Goal: Find specific page/section

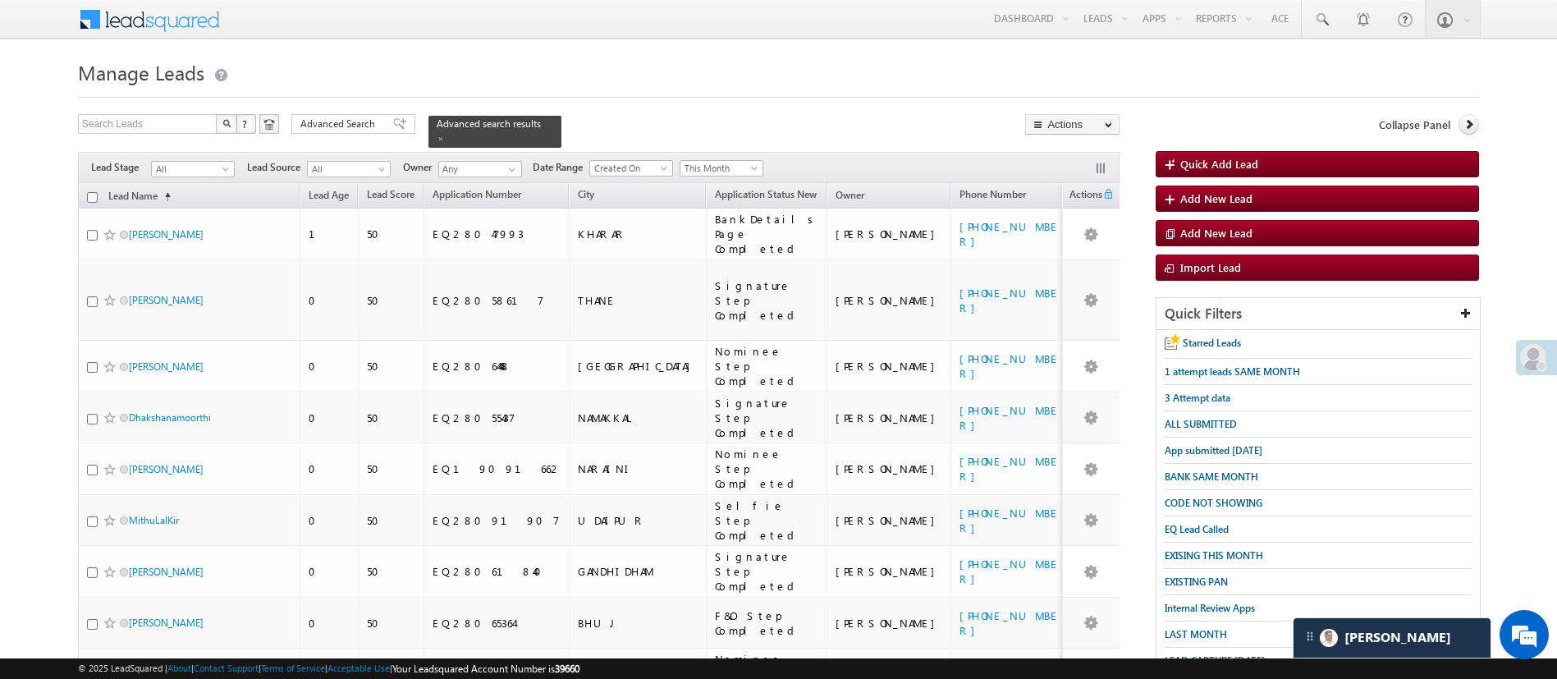
click at [513, 163] on span at bounding box center [512, 169] width 13 height 13
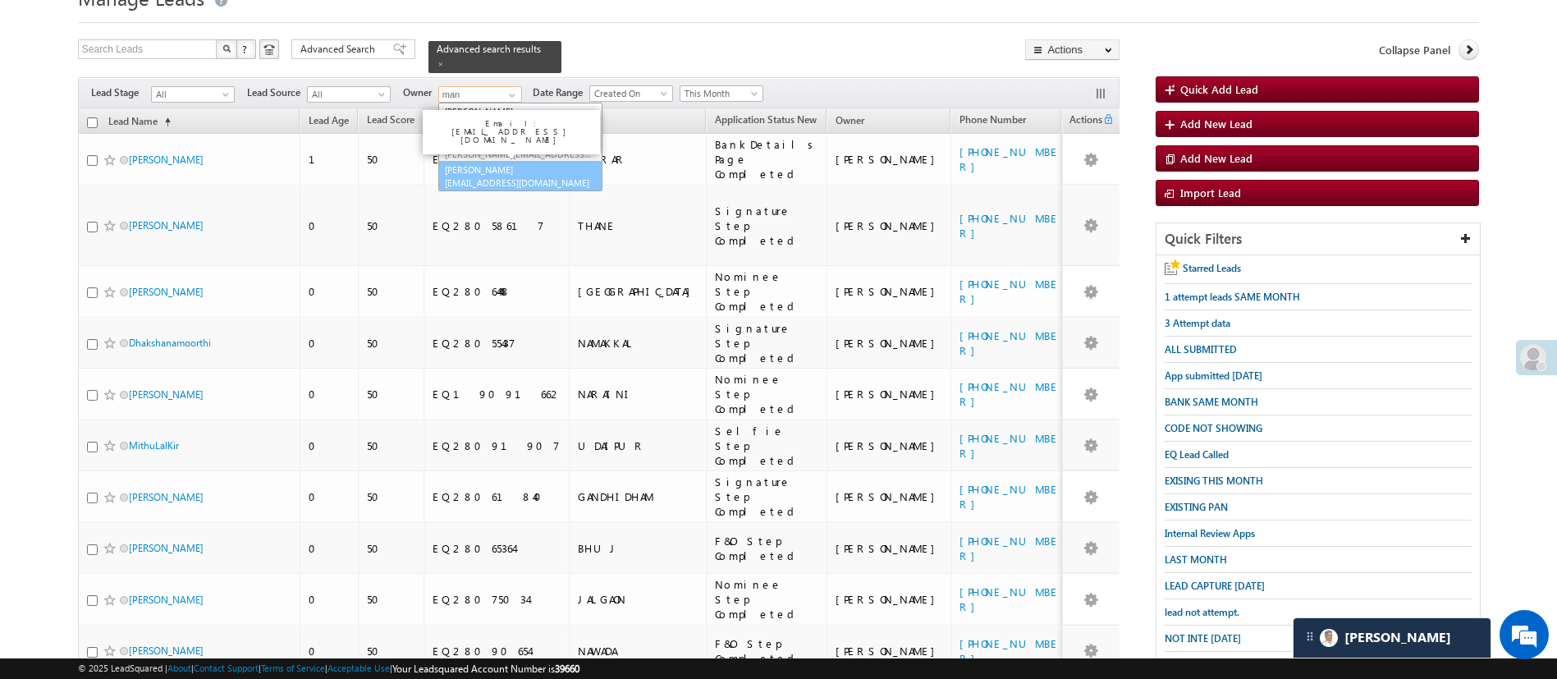
click at [517, 161] on link "[PERSON_NAME] [PERSON_NAME][EMAIL_ADDRESS][DOMAIN_NAME]" at bounding box center [520, 176] width 164 height 31
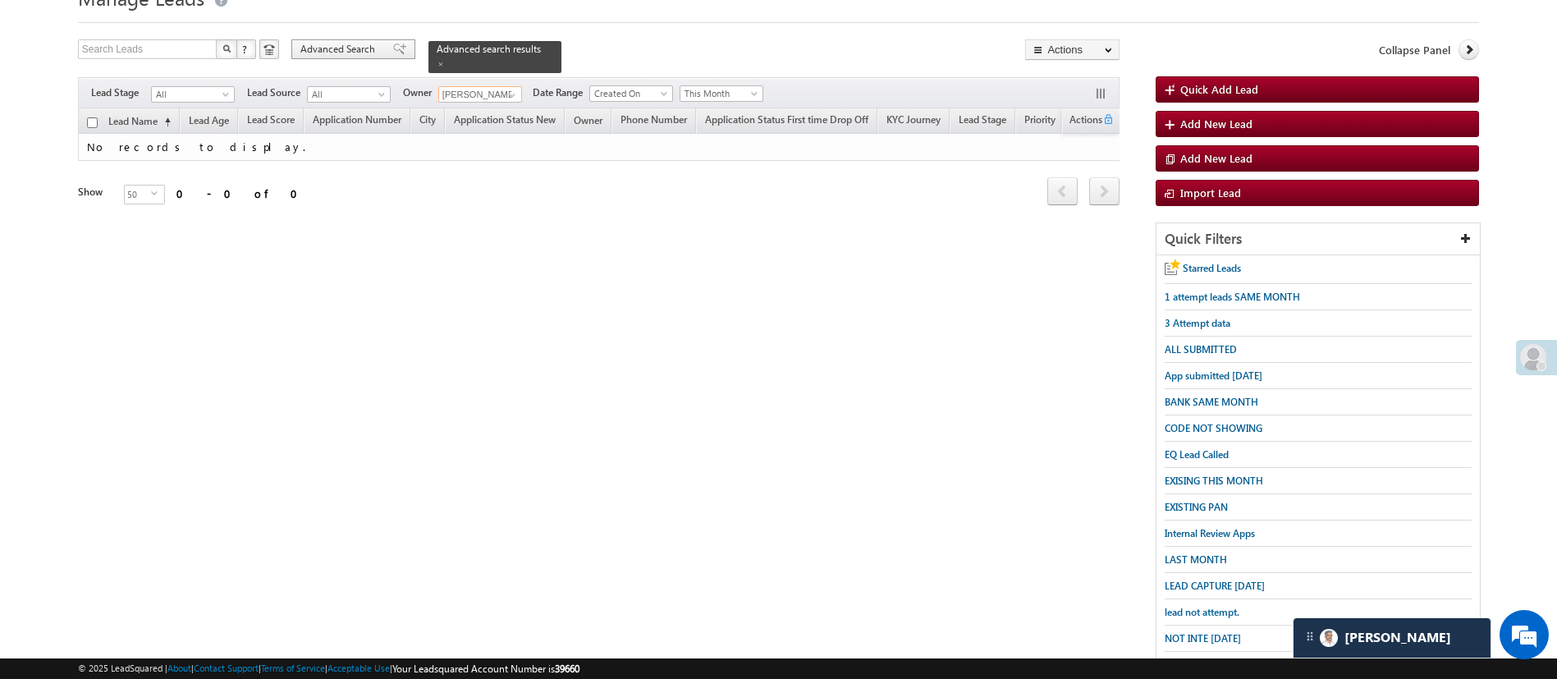
type input "[PERSON_NAME]"
click at [344, 46] on span "Advanced Search" at bounding box center [340, 49] width 80 height 15
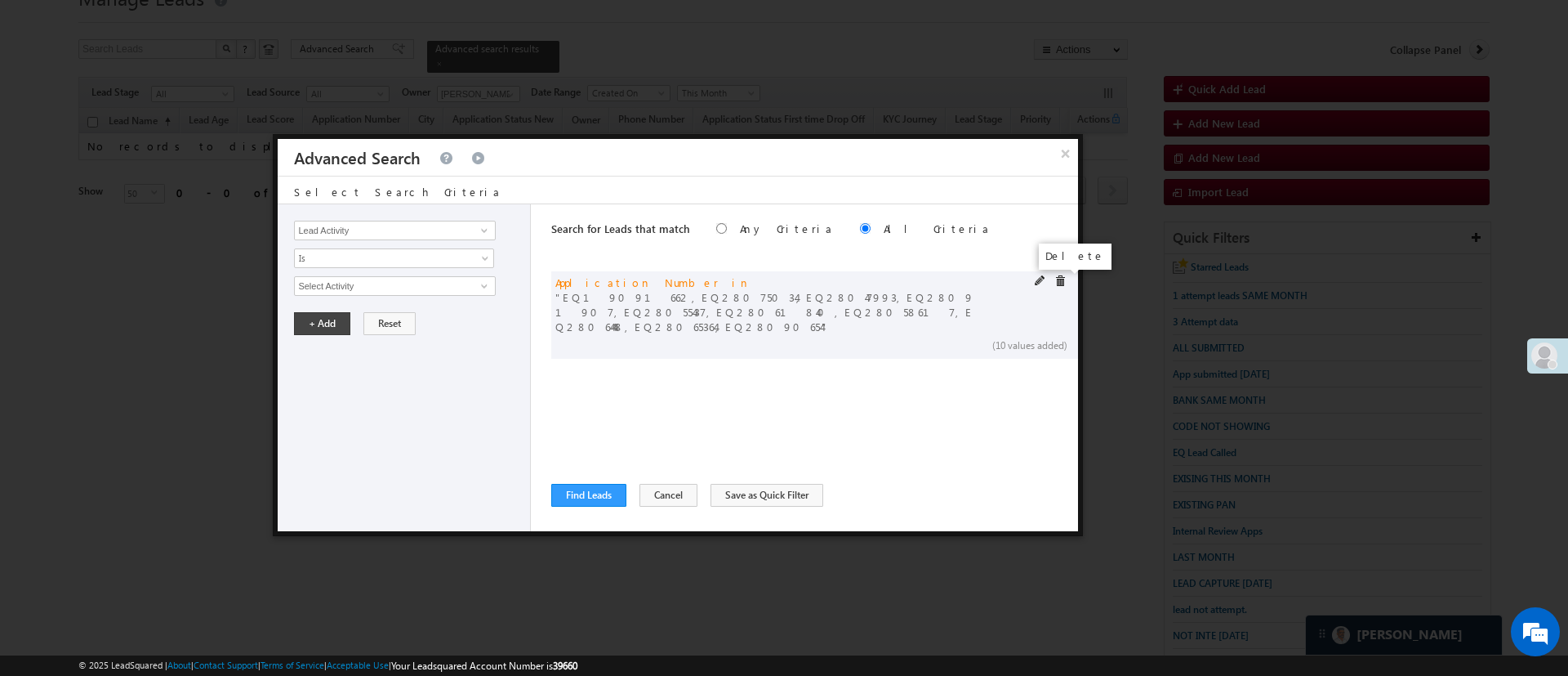
click at [1057, 280] on span at bounding box center [1060, 281] width 11 height 11
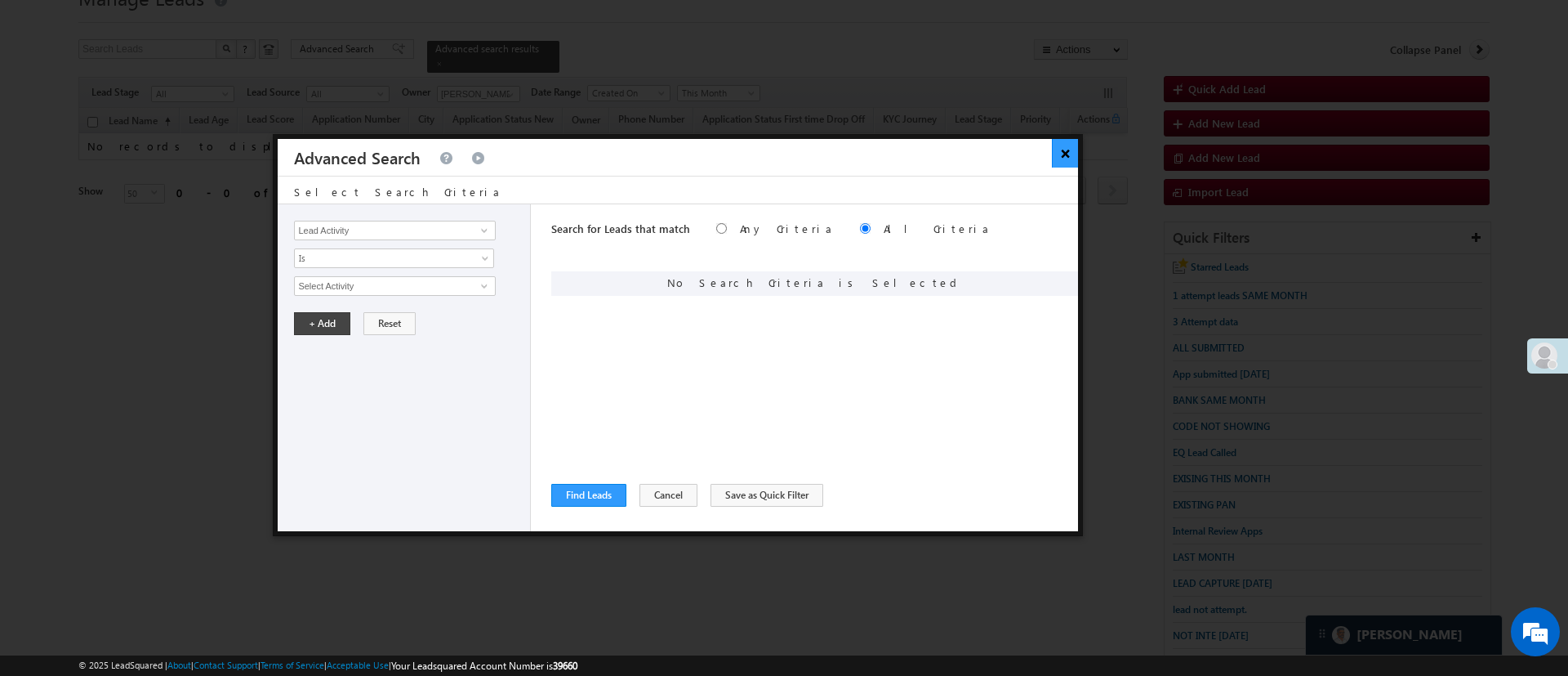
click at [1064, 155] on button "×" at bounding box center [1065, 153] width 27 height 29
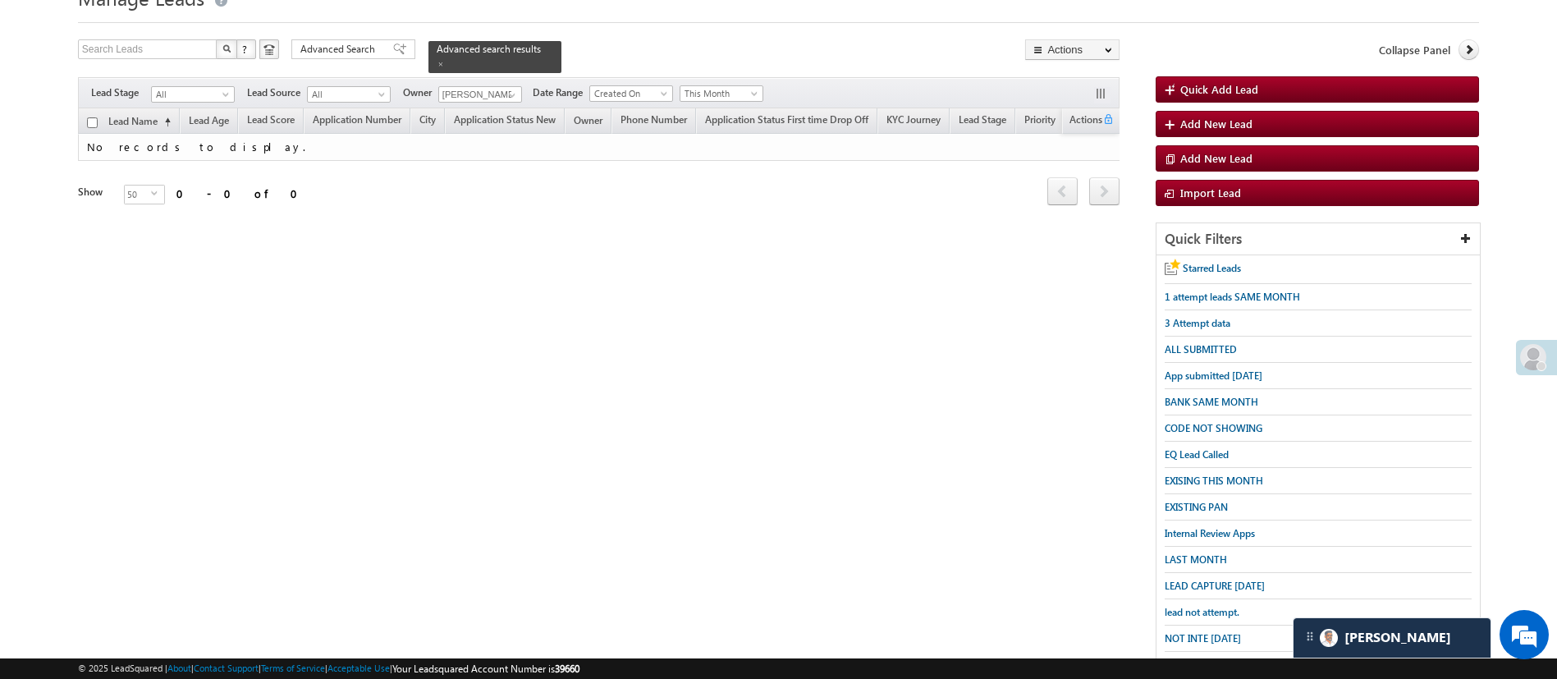
scroll to position [170, 0]
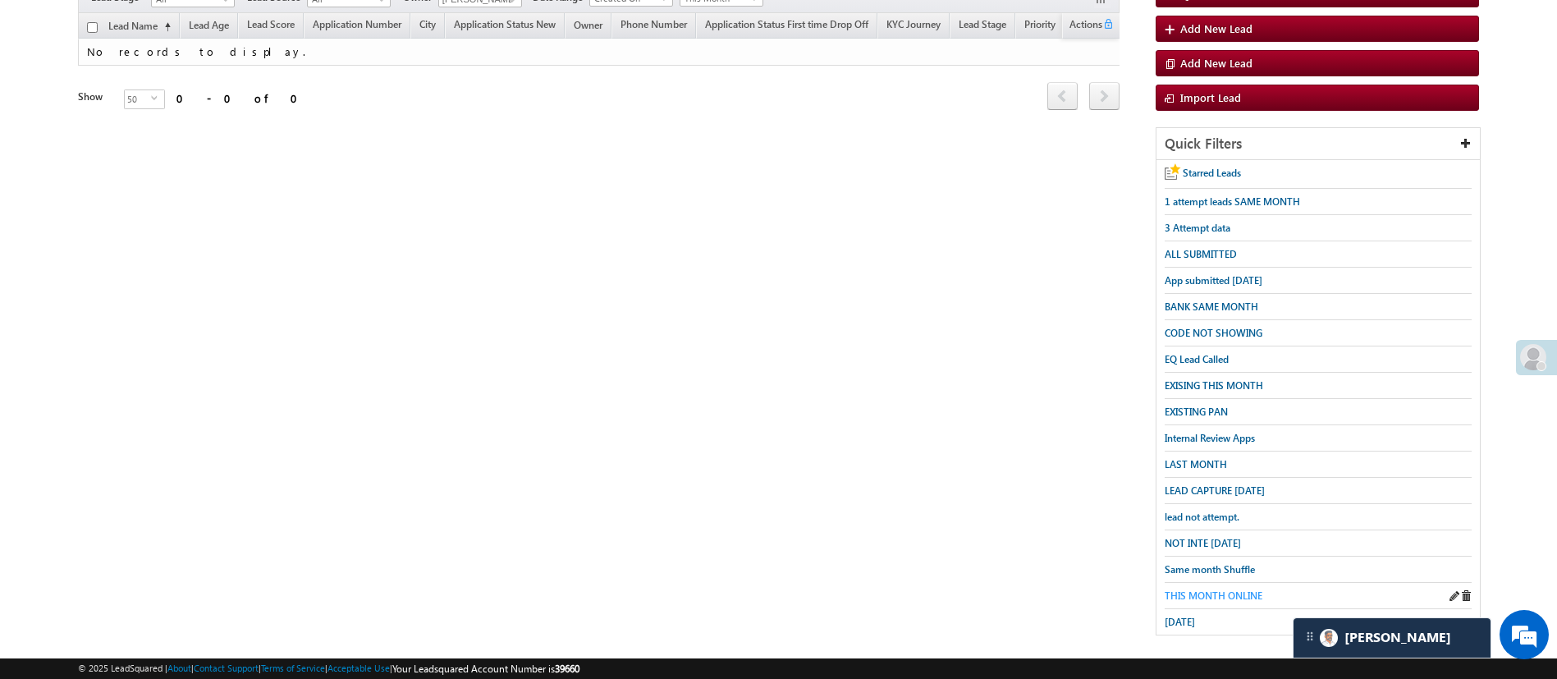
click at [1203, 589] on span "THIS MONTH ONLINE" at bounding box center [1214, 595] width 98 height 12
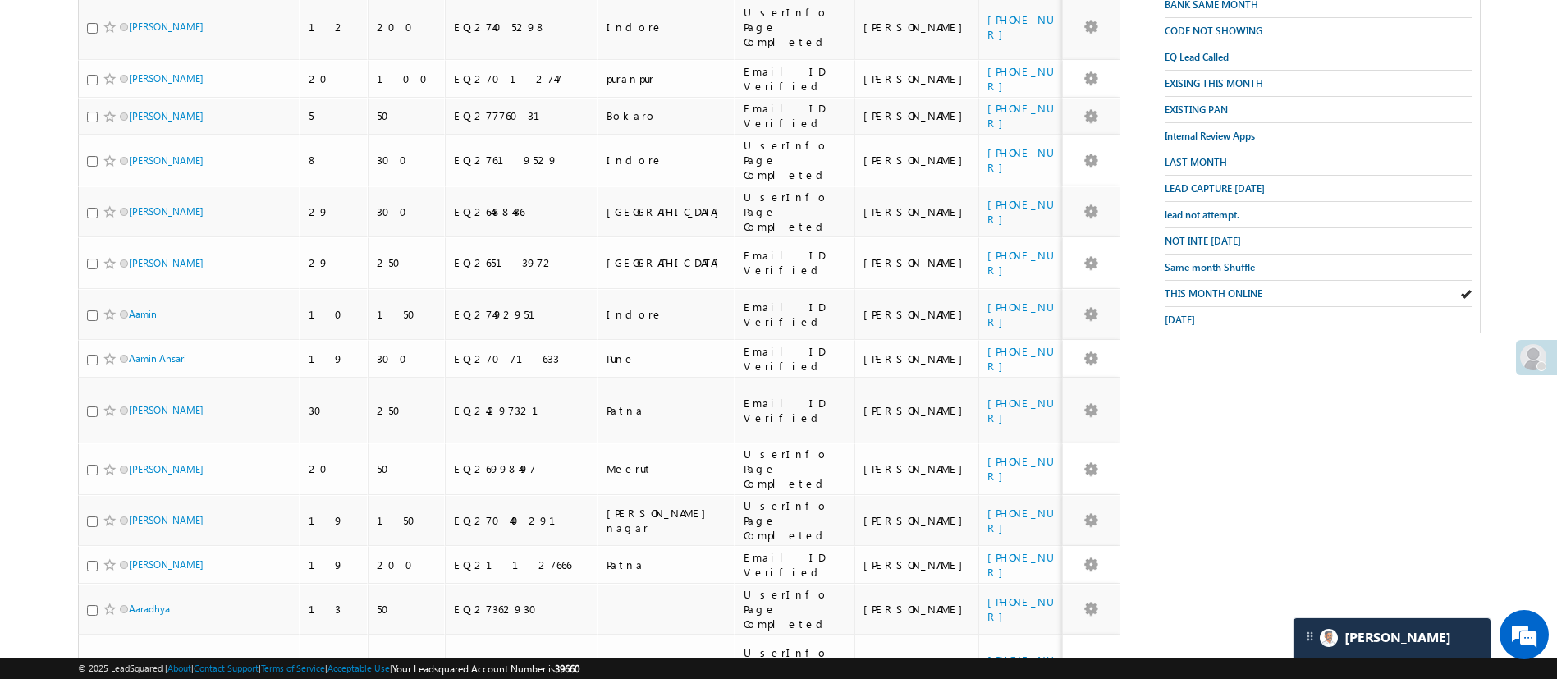
scroll to position [455, 0]
